Goal: Register for event/course

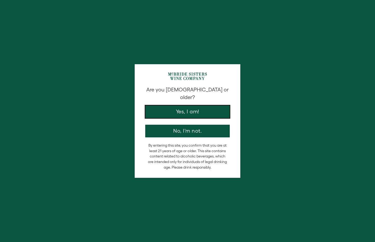
click at [181, 106] on button "Yes, I am!" at bounding box center [187, 111] width 84 height 13
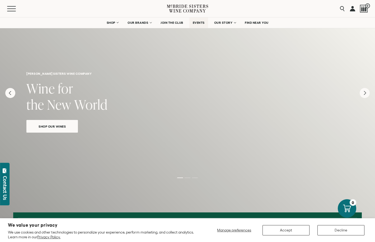
click at [198, 23] on span "EVENTS" at bounding box center [199, 23] width 12 height 4
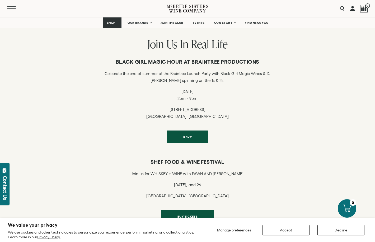
scroll to position [127, 0]
